Goal: Information Seeking & Learning: Learn about a topic

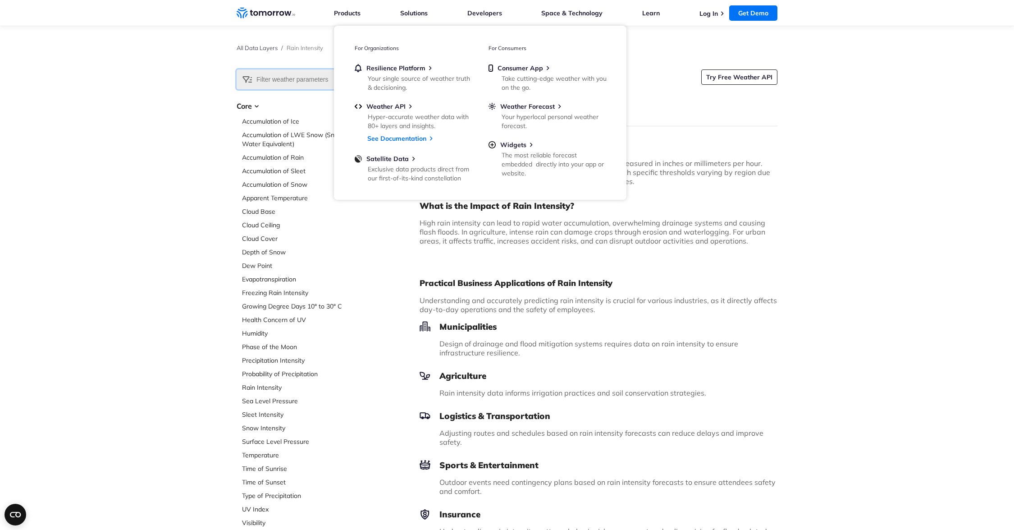
click at [280, 82] on input "text" at bounding box center [299, 79] width 125 height 20
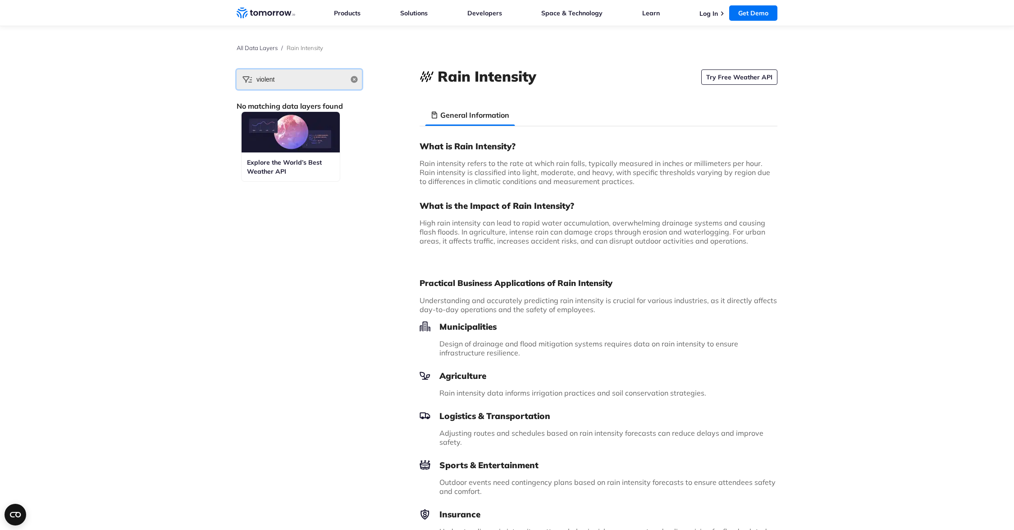
type input "violent"
click at [299, 154] on div "Explore the World’s Best Weather API" at bounding box center [291, 166] width 98 height 29
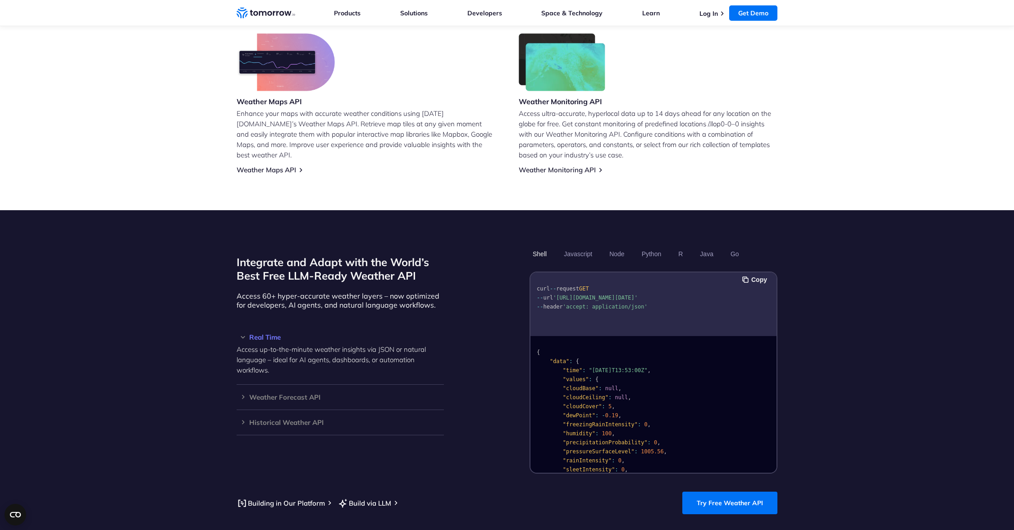
scroll to position [640, 0]
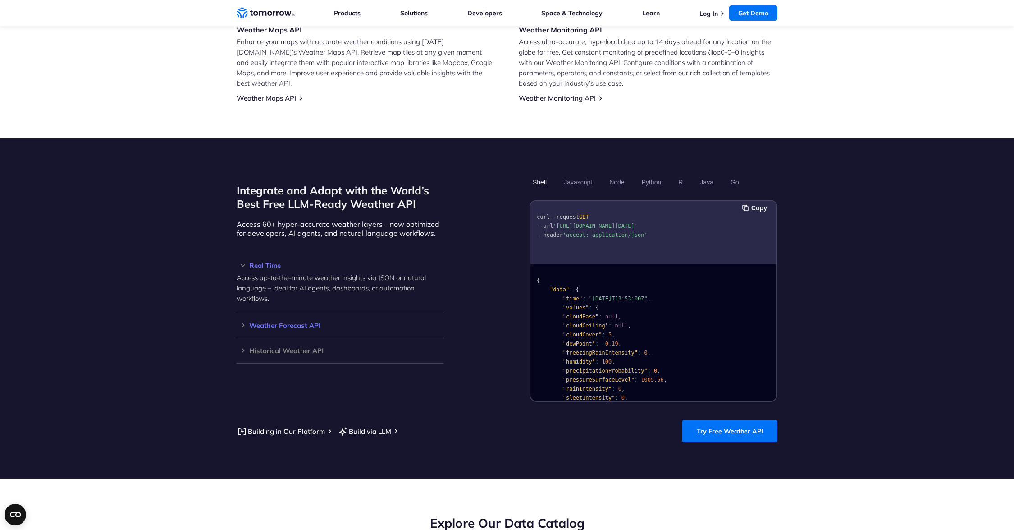
click at [302, 322] on div "Weather Forecast API Access ultra-accurate, hyperlocal data up to 14 days in th…" at bounding box center [340, 325] width 207 height 25
click at [240, 322] on h3 "Weather Forecast API" at bounding box center [340, 325] width 207 height 7
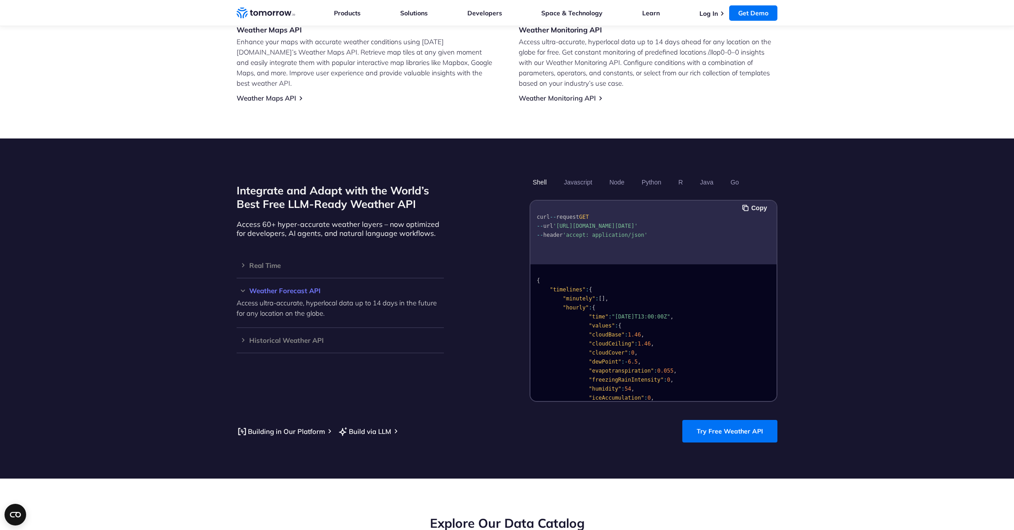
click at [290, 287] on h3 "Weather Forecast API" at bounding box center [340, 290] width 207 height 7
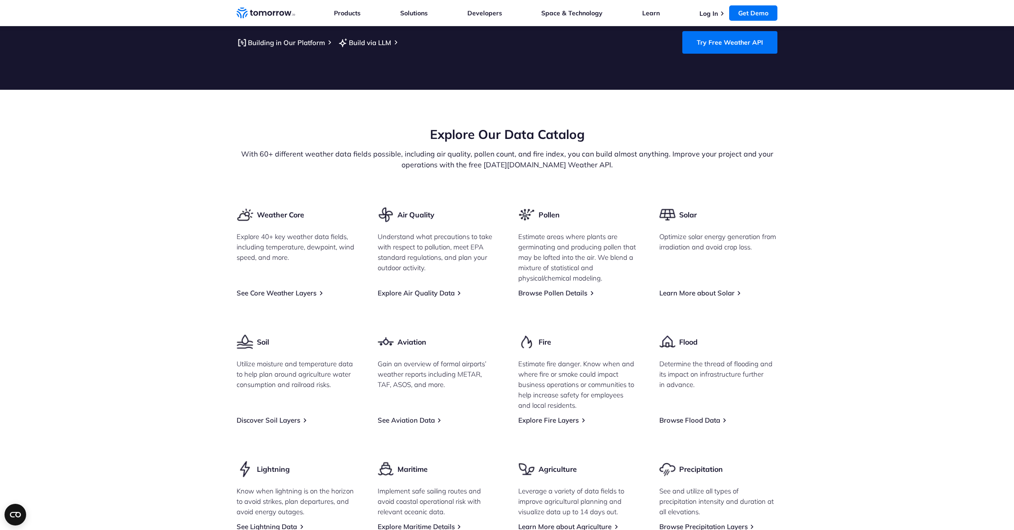
scroll to position [1180, 0]
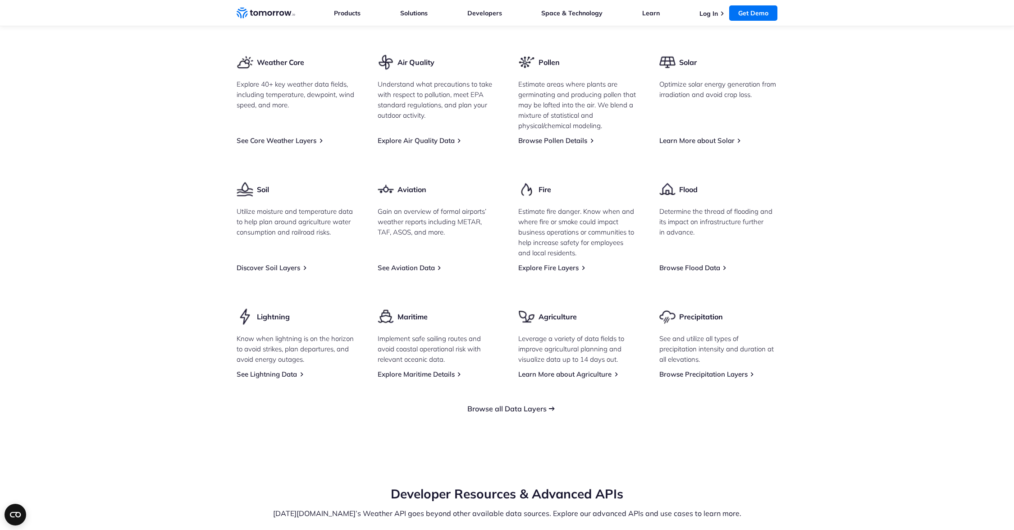
click at [541, 404] on link "Browse all Data Layers" at bounding box center [506, 408] width 79 height 9
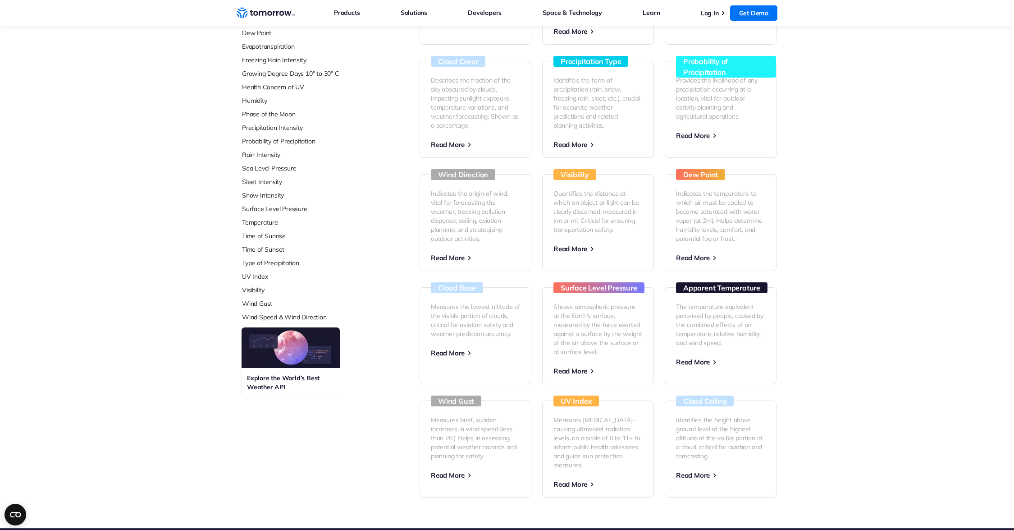
scroll to position [98, 0]
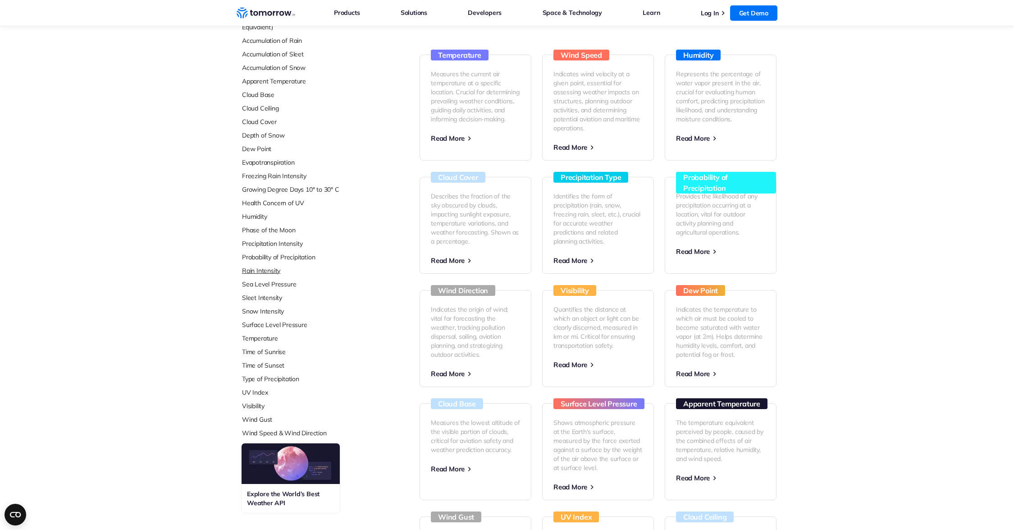
click at [273, 270] on link "Rain Intensity" at bounding box center [302, 270] width 120 height 9
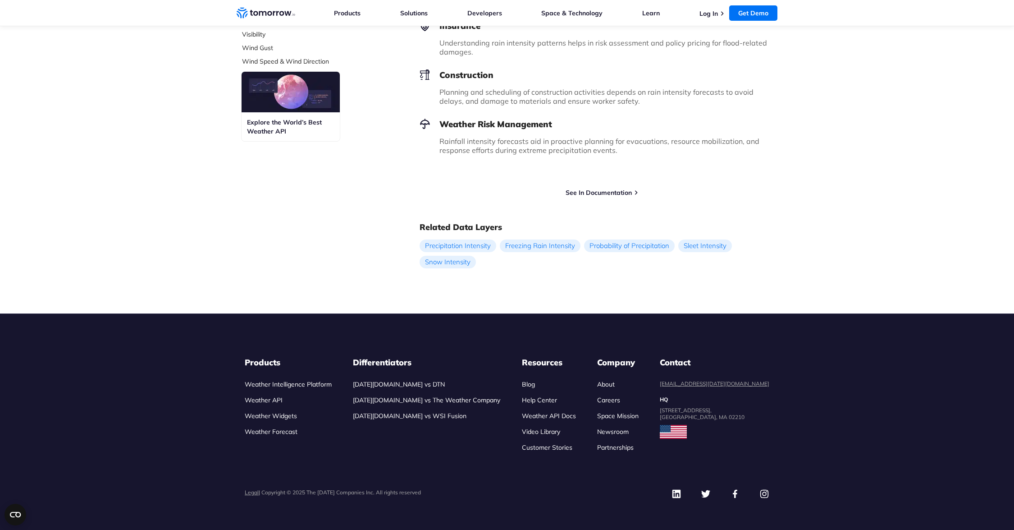
scroll to position [500, 0]
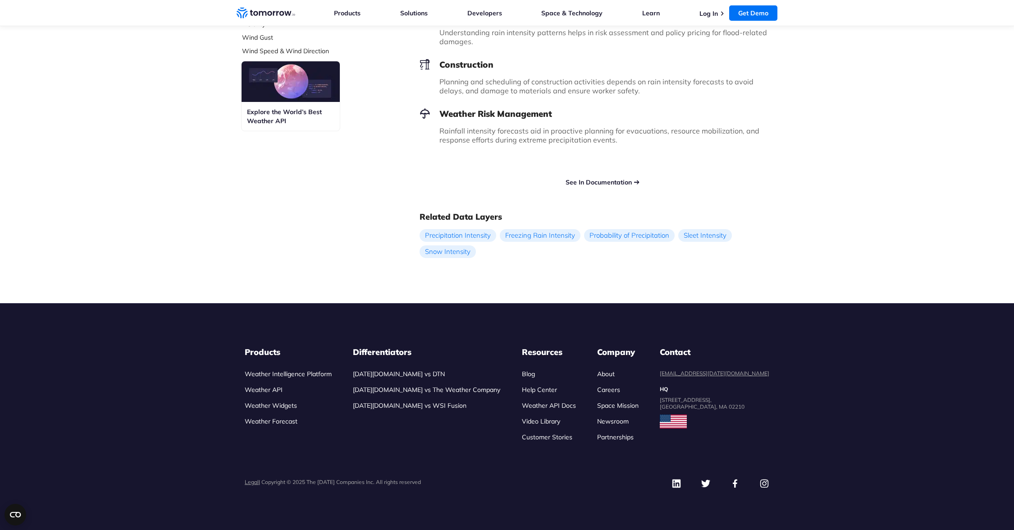
click at [585, 182] on link "See In Documentation" at bounding box center [599, 182] width 66 height 8
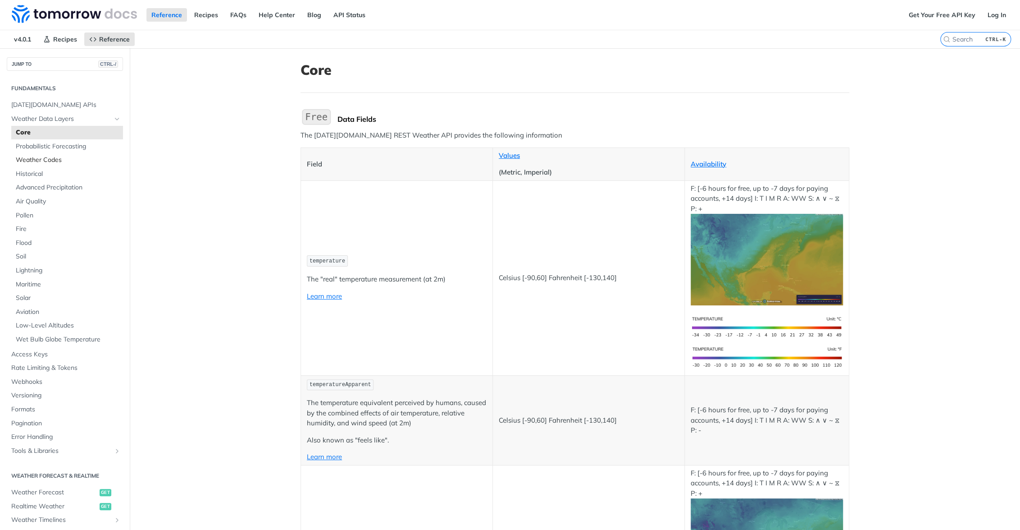
click at [49, 157] on span "Weather Codes" at bounding box center [68, 159] width 105 height 9
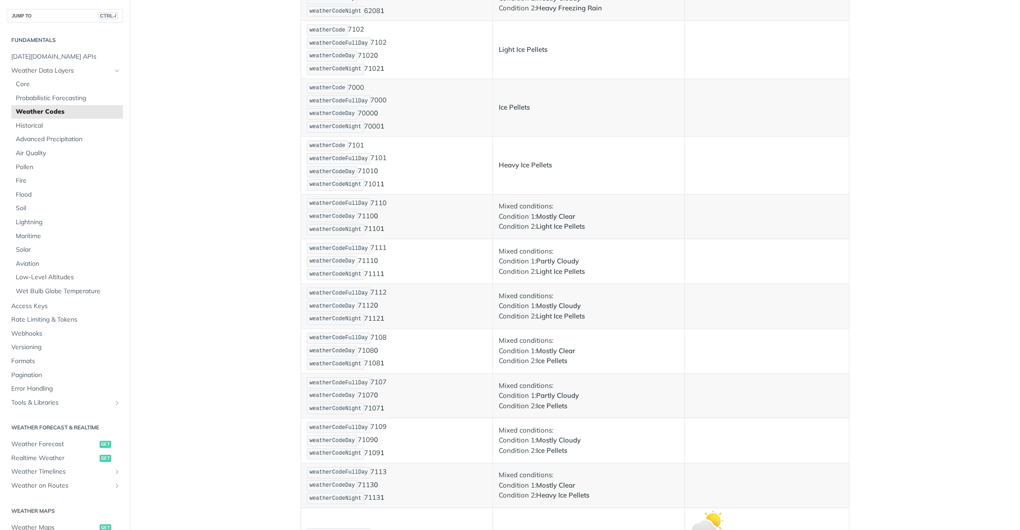
scroll to position [3696, 0]
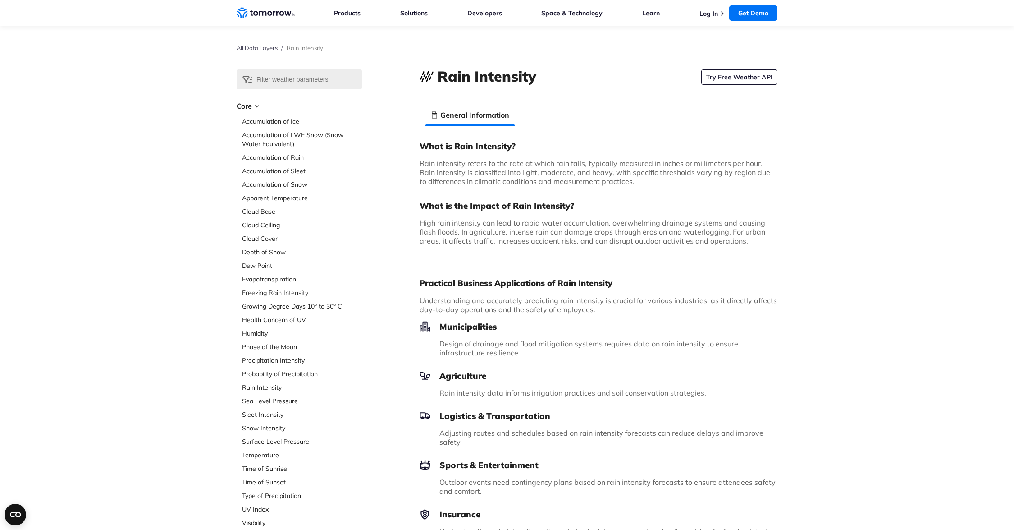
click at [305, 353] on ul "Accumulation of Ice Accumulation of LWE Snow (Snow Water Equivalent) Accumulati…" at bounding box center [302, 335] width 120 height 437
click at [284, 359] on link "Precipitation Intensity" at bounding box center [302, 360] width 120 height 9
